Goal: Information Seeking & Learning: Learn about a topic

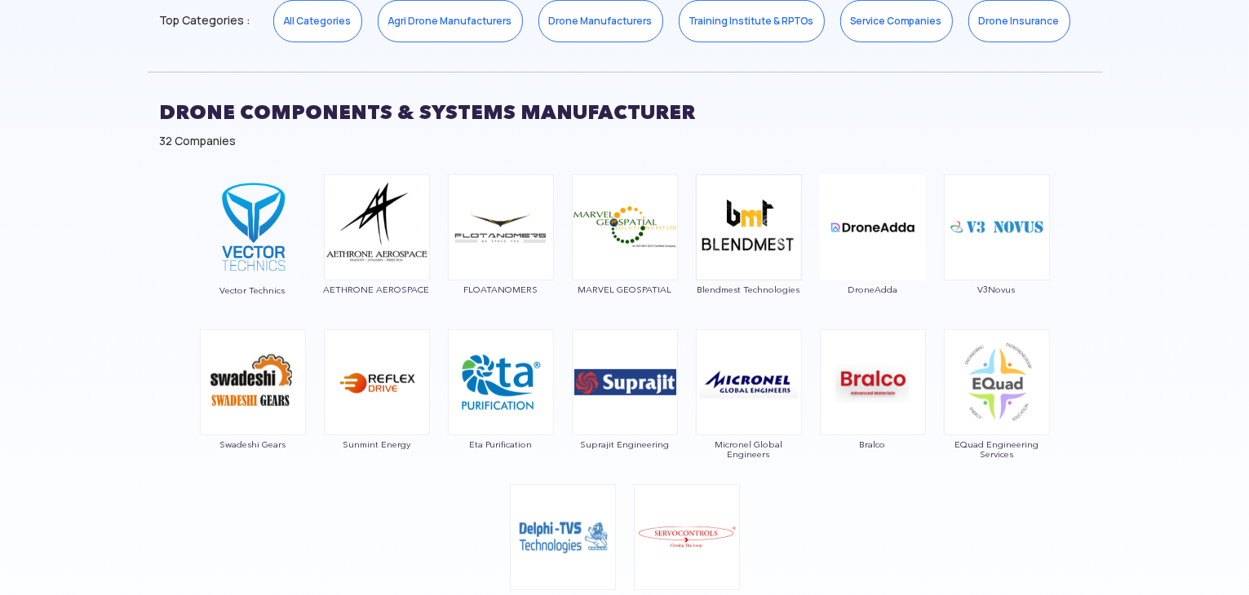
scroll to position [816, 0]
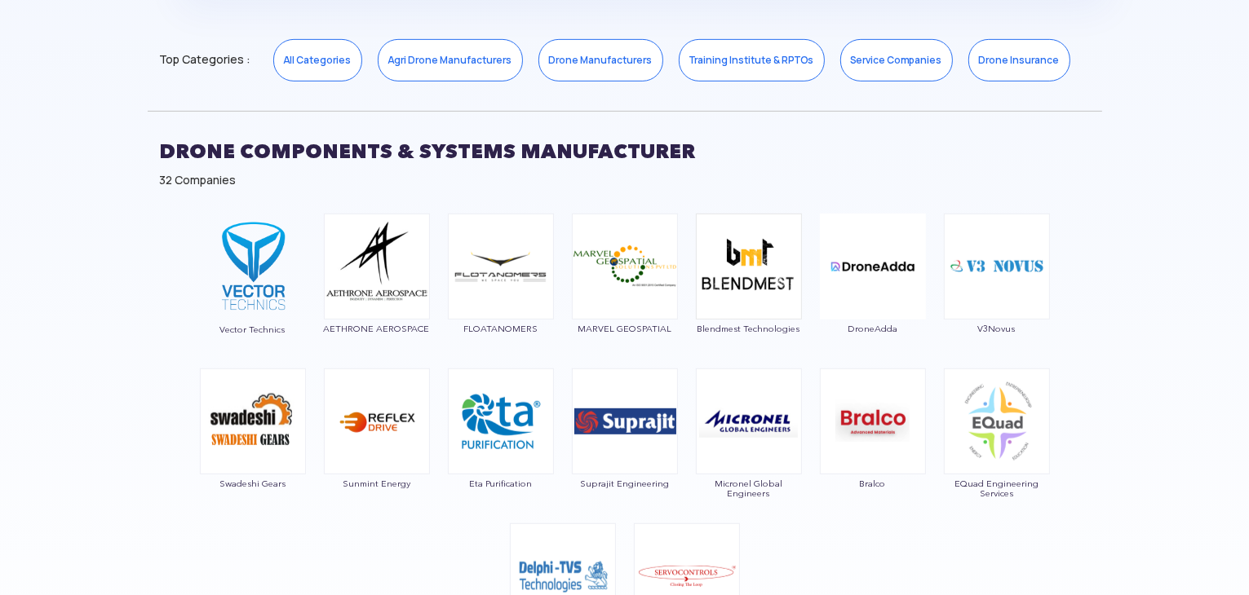
click at [168, 180] on div "32 Companies" at bounding box center [625, 180] width 930 height 16
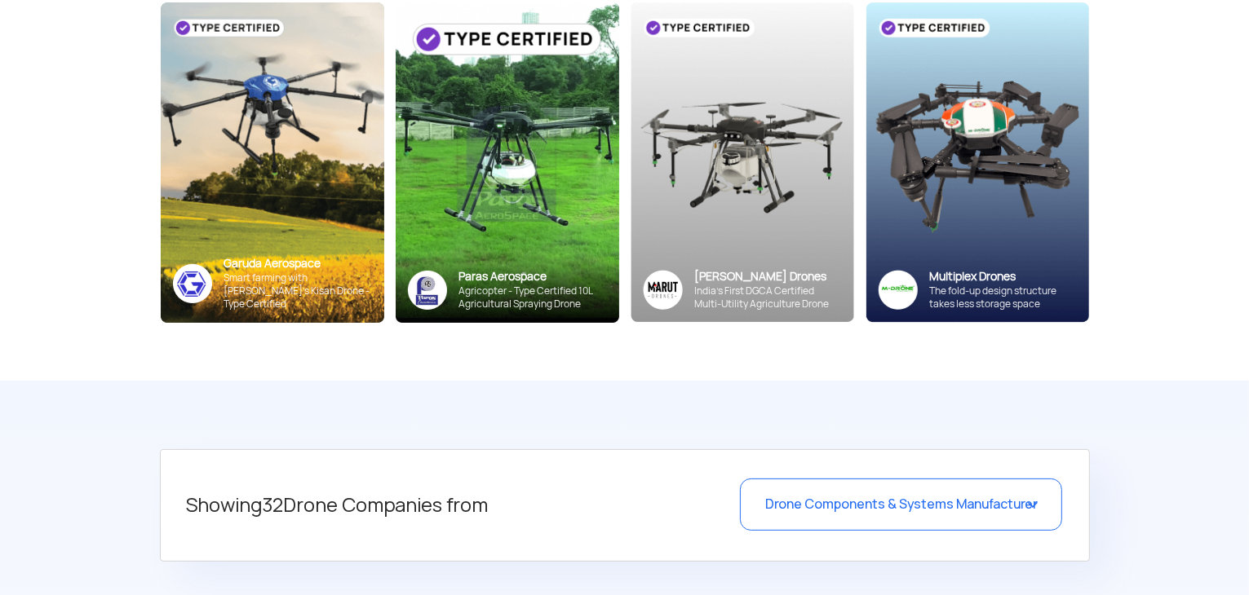
scroll to position [0, 0]
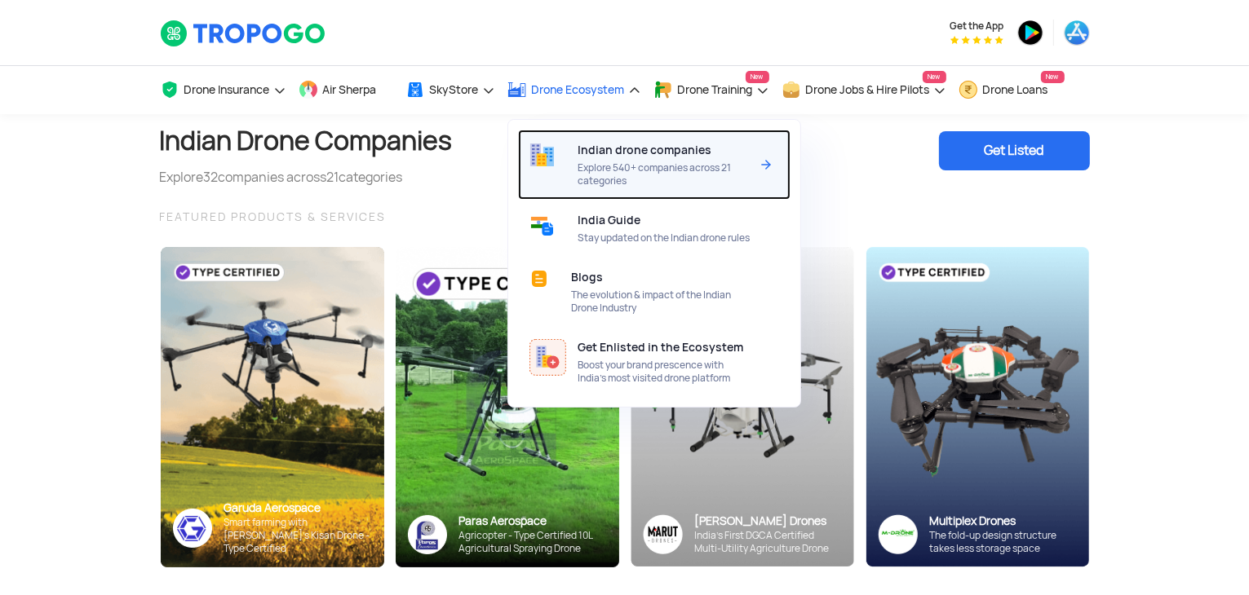
click at [633, 157] on span "Indian drone companies" at bounding box center [645, 150] width 134 height 13
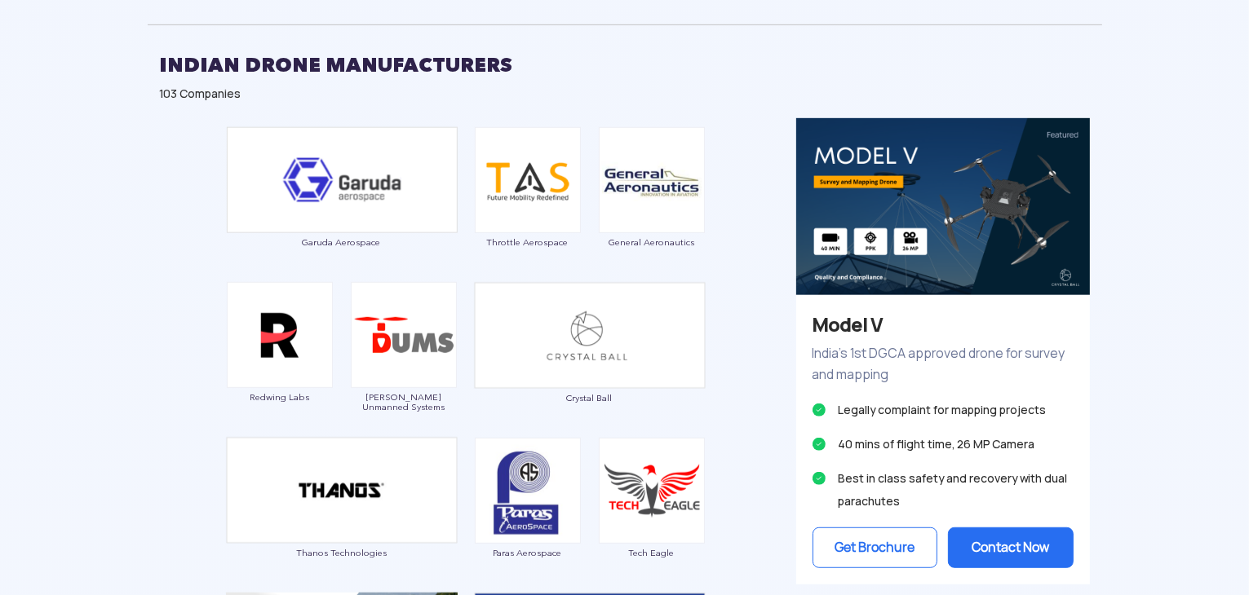
scroll to position [653, 0]
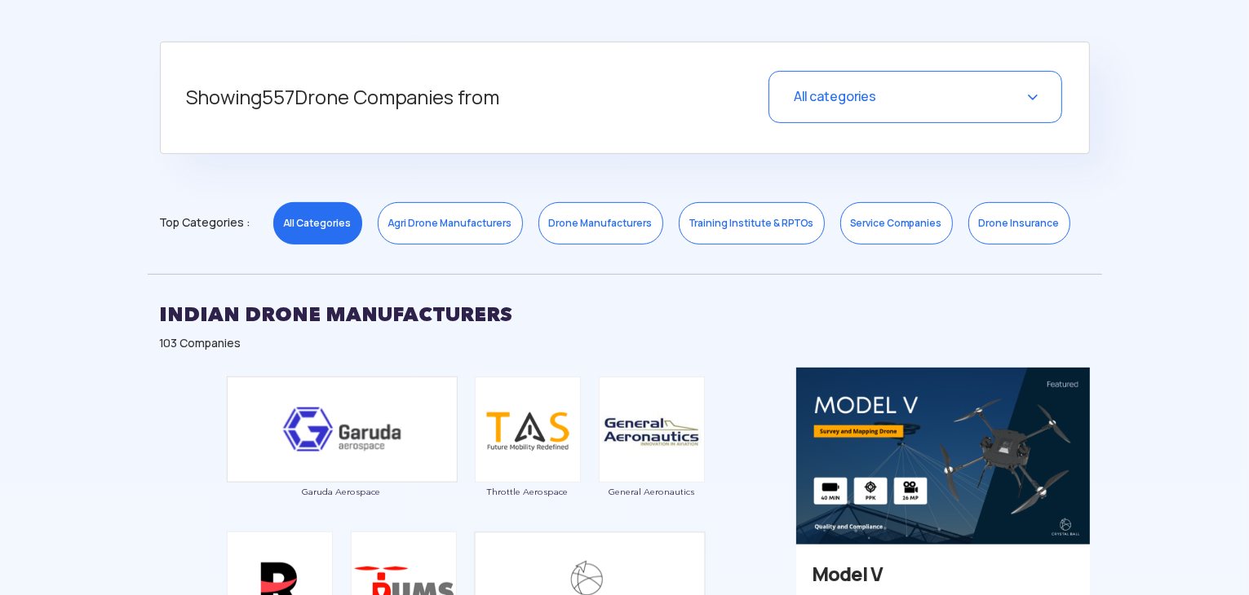
click at [178, 95] on div "Showing 557 Drone Companies from All categories Select a Category Close All Cat…" at bounding box center [625, 98] width 930 height 113
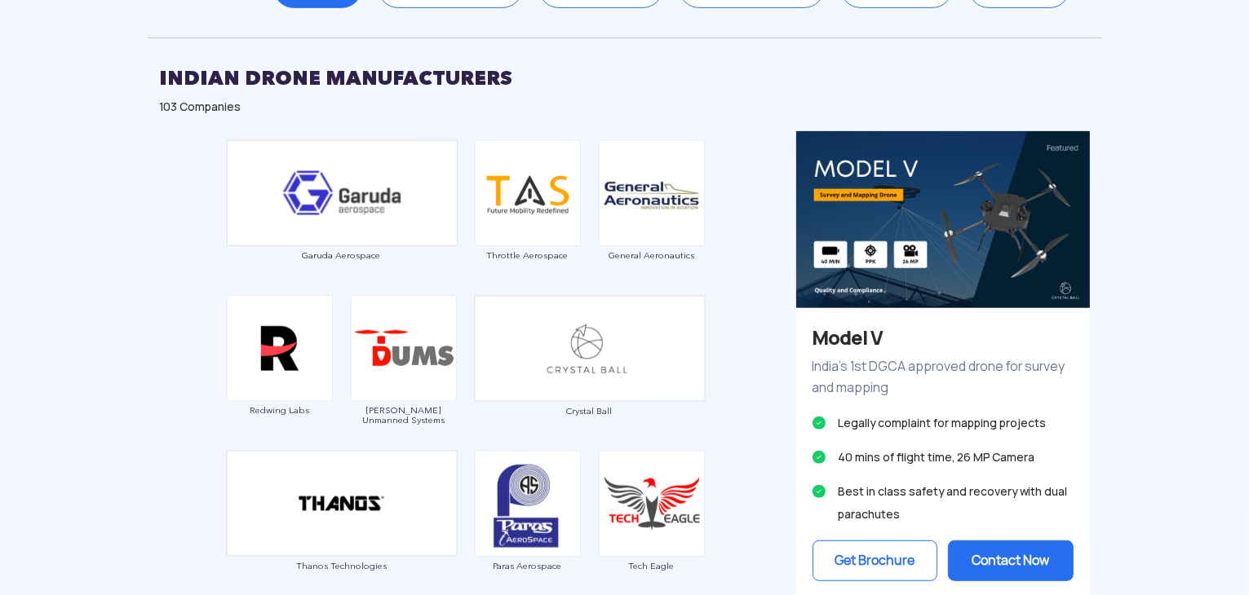
scroll to position [897, 0]
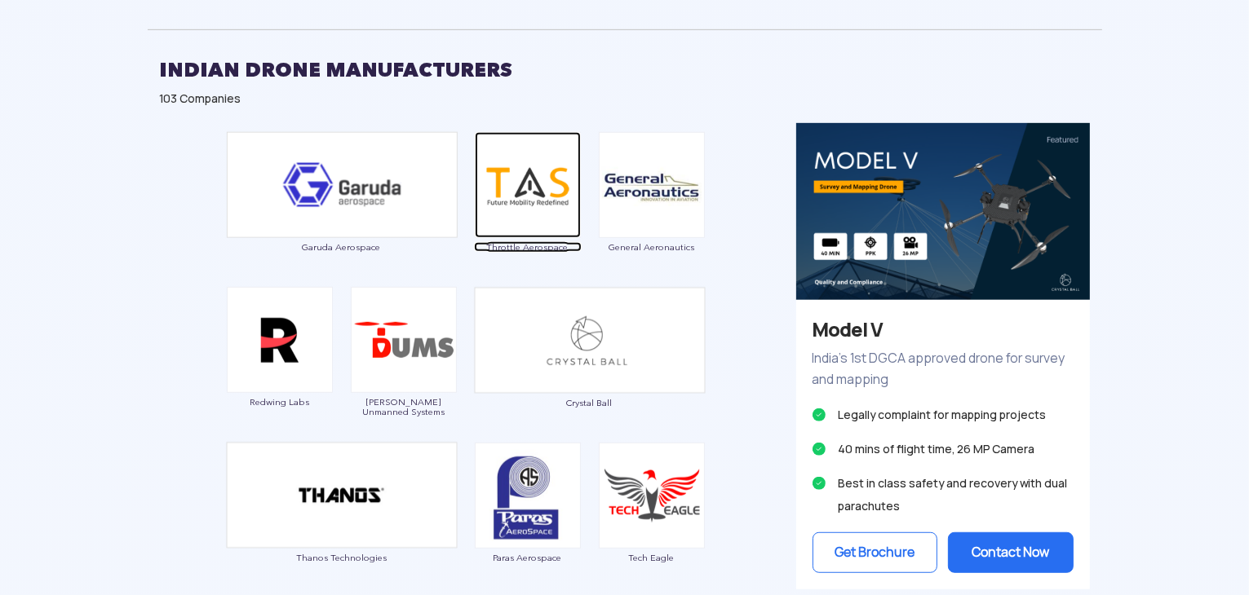
click at [526, 202] on img at bounding box center [528, 185] width 106 height 106
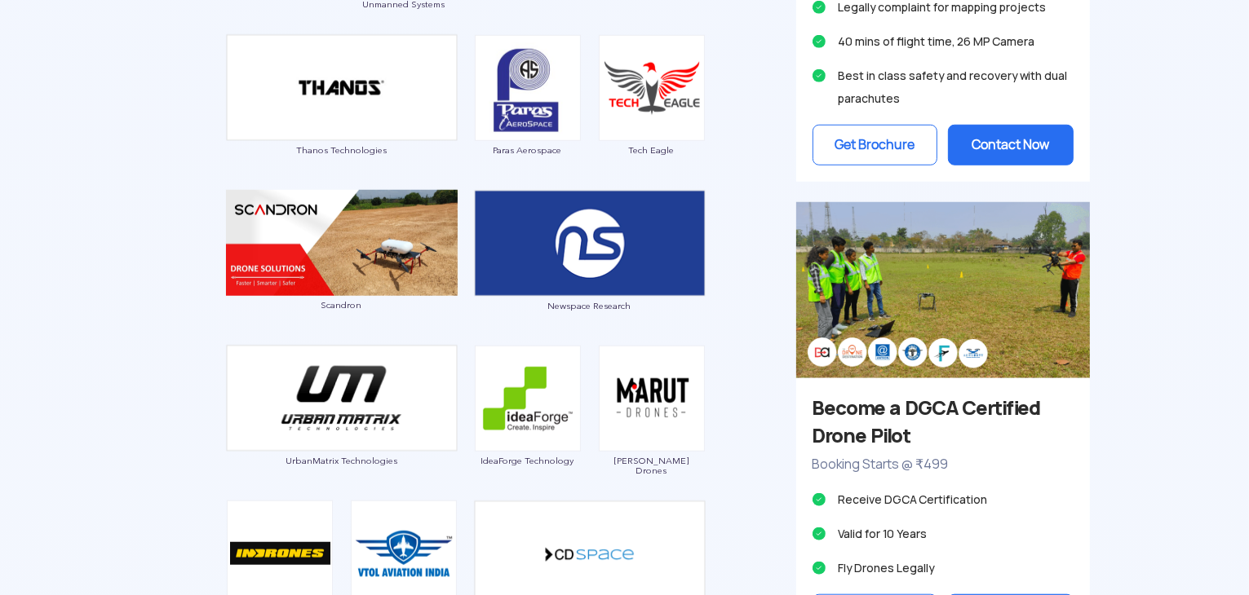
scroll to position [1713, 0]
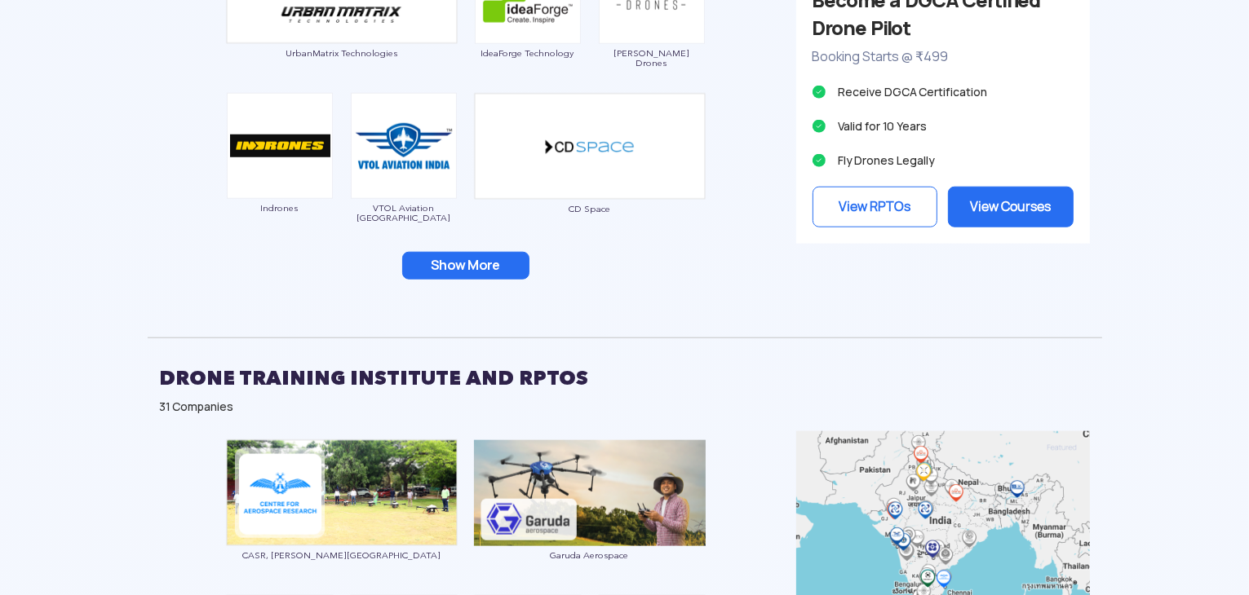
click at [427, 262] on button "Show More" at bounding box center [465, 266] width 127 height 28
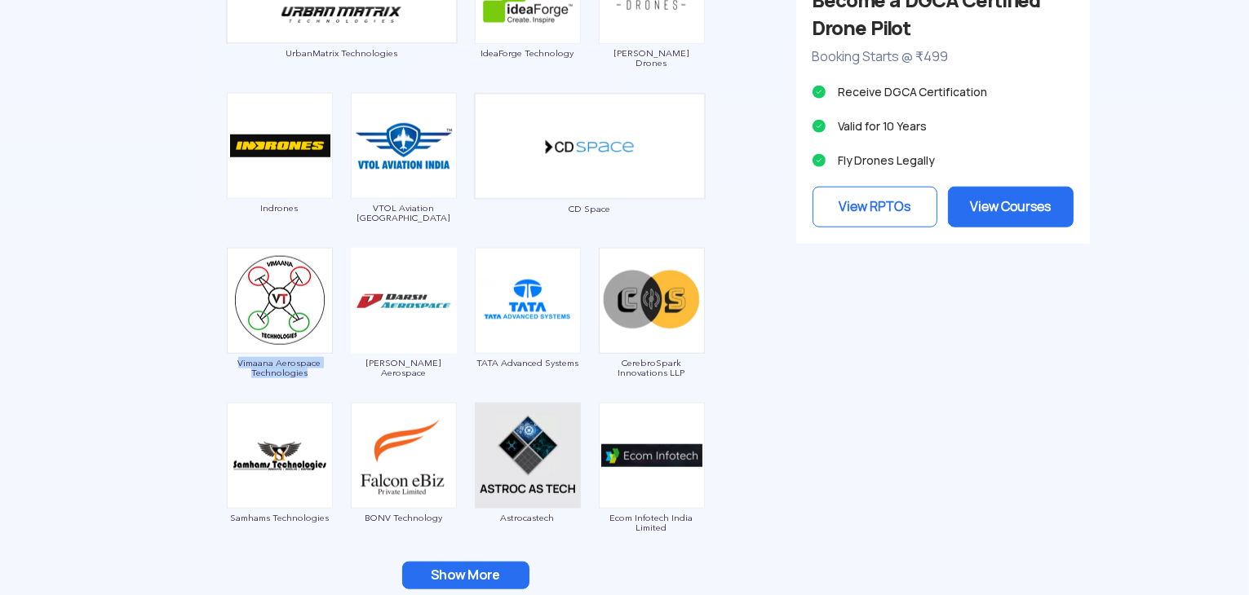
drag, startPoint x: 238, startPoint y: 361, endPoint x: 329, endPoint y: 368, distance: 90.8
click at [329, 368] on span "Vimaana Aerospace Technologies" at bounding box center [280, 368] width 108 height 20
copy span "Vimaana Aerospace Technologies"
click at [231, 385] on div "Vimaana Aerospace Technologies" at bounding box center [280, 317] width 108 height 139
